Goal: Information Seeking & Learning: Learn about a topic

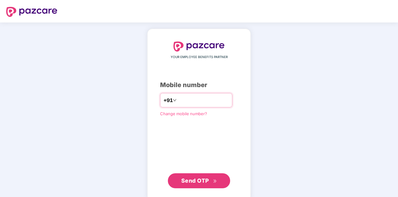
click at [201, 99] on input "number" at bounding box center [203, 100] width 51 height 10
type input "**********"
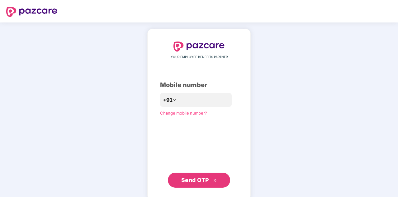
click at [192, 177] on span "Send OTP" at bounding box center [195, 179] width 28 height 7
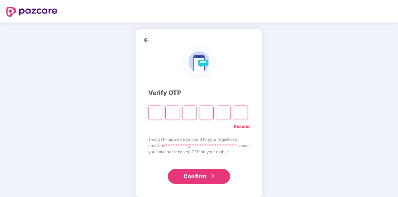
type input "*"
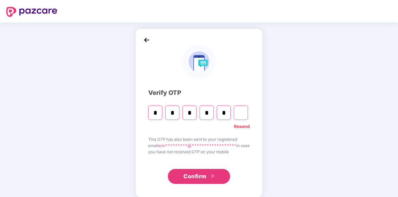
type input "*"
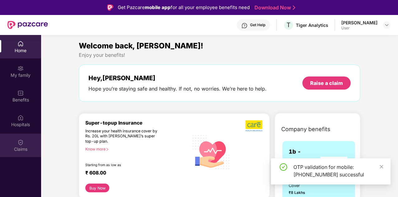
click at [17, 149] on div "Claims" at bounding box center [20, 149] width 41 height 6
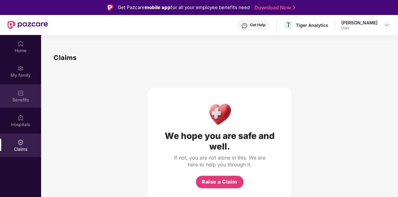
click at [17, 97] on div "Benefits" at bounding box center [20, 100] width 41 height 6
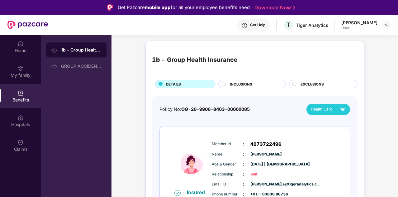
click at [247, 82] on span "INCLUSIONS" at bounding box center [241, 84] width 22 height 6
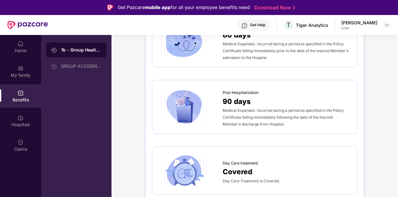
scroll to position [377, 0]
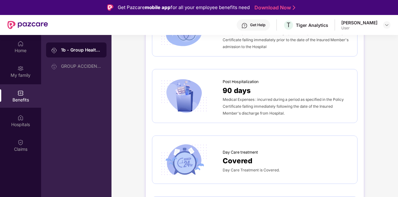
click at [239, 149] on span "Day Care treatment" at bounding box center [240, 152] width 35 height 6
click at [239, 155] on span "Covered" at bounding box center [238, 160] width 30 height 11
click at [242, 157] on span "Covered" at bounding box center [238, 160] width 30 height 11
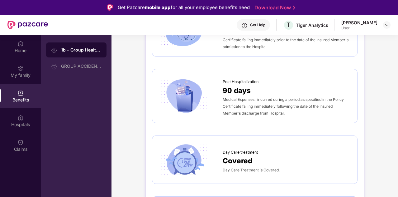
click at [262, 167] on span "Day Care Treatment is Covered." at bounding box center [251, 169] width 57 height 5
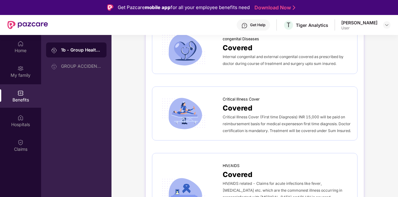
scroll to position [1166, 0]
drag, startPoint x: 231, startPoint y: 159, endPoint x: 204, endPoint y: 160, distance: 27.1
click at [204, 160] on div "HIV/AIDS Covered HIV/AIDS related - Claims for acute infections like fever, [ME…" at bounding box center [255, 193] width 193 height 68
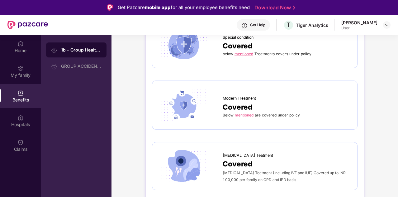
scroll to position [1453, 0]
click at [303, 158] on div "Covered" at bounding box center [287, 163] width 128 height 11
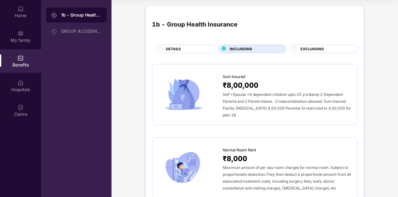
scroll to position [0, 0]
click at [310, 48] on span "EXCLUSIONS" at bounding box center [312, 49] width 23 height 6
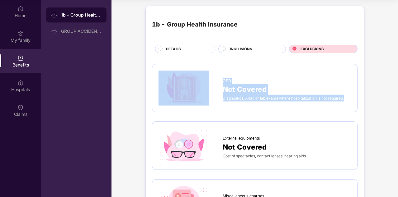
drag, startPoint x: 347, startPoint y: 96, endPoint x: 219, endPoint y: 88, distance: 128.1
click at [219, 88] on div "OPD Not Covered Diagnostics, XRay or lab exams where hospitalization is not req…" at bounding box center [255, 87] width 193 height 35
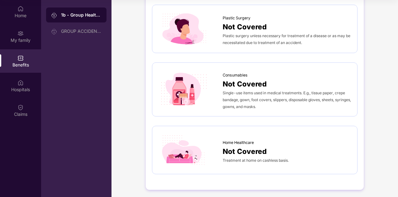
scroll to position [307, 0]
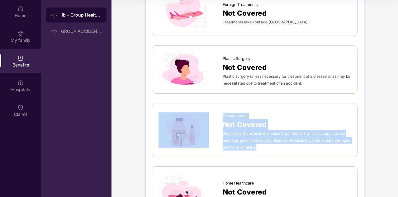
drag, startPoint x: 284, startPoint y: 154, endPoint x: 213, endPoint y: 115, distance: 80.9
click at [213, 115] on div "Consumables Not Covered Single-use items used in medical treatments. E.g., tiss…" at bounding box center [255, 130] width 206 height 54
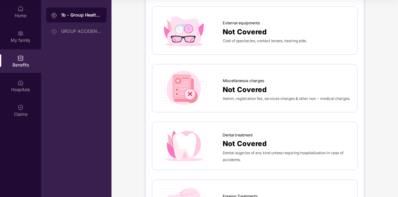
scroll to position [0, 0]
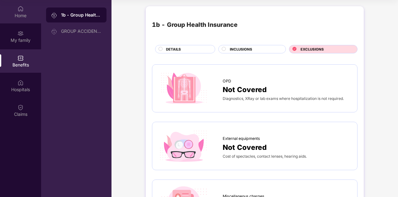
click at [11, 9] on div "Home" at bounding box center [20, 11] width 41 height 23
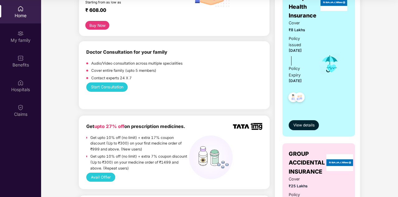
scroll to position [125, 0]
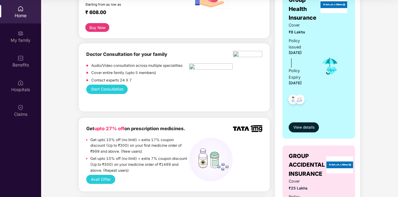
click at [110, 77] on p "Contact experts 24 X 7" at bounding box center [111, 80] width 41 height 6
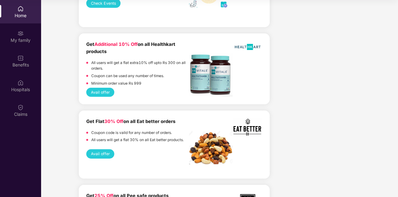
scroll to position [476, 0]
click at [103, 151] on button "Avail offer" at bounding box center [100, 153] width 28 height 9
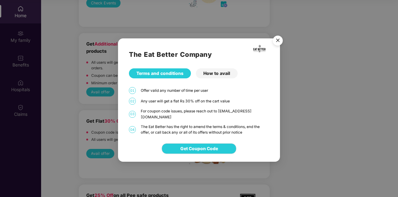
click at [214, 78] on div "How to avail" at bounding box center [217, 73] width 42 height 10
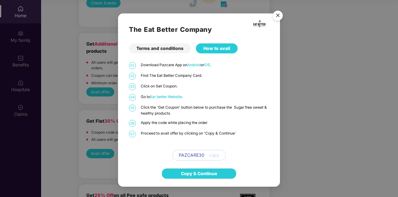
click at [277, 15] on img "Close" at bounding box center [277, 16] width 17 height 17
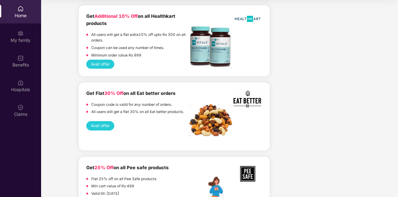
scroll to position [503, 0]
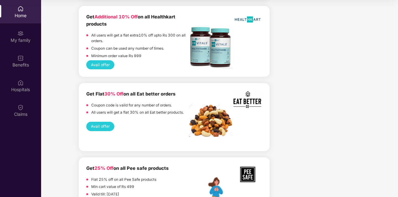
click at [97, 126] on button "Avail offer" at bounding box center [100, 126] width 28 height 9
